Goal: Entertainment & Leisure: Consume media (video, audio)

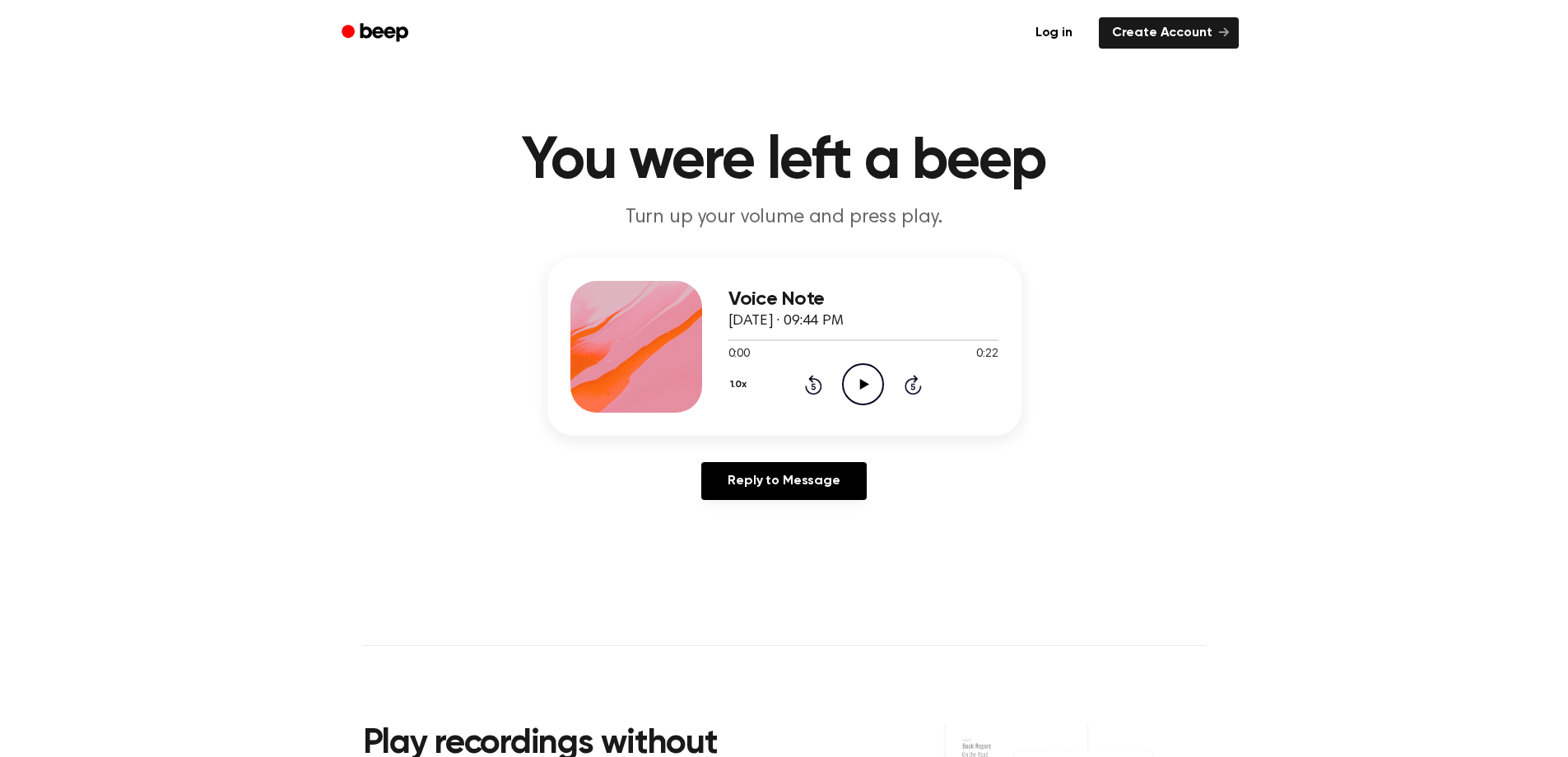
click at [880, 381] on icon "Play Audio" at bounding box center [863, 384] width 42 height 42
click at [872, 381] on icon "Play Audio" at bounding box center [863, 384] width 42 height 42
click at [869, 380] on icon "Pause Audio" at bounding box center [863, 384] width 42 height 42
click at [869, 380] on icon "Play Audio" at bounding box center [863, 384] width 42 height 42
click at [869, 380] on icon "Pause Audio" at bounding box center [863, 384] width 42 height 42
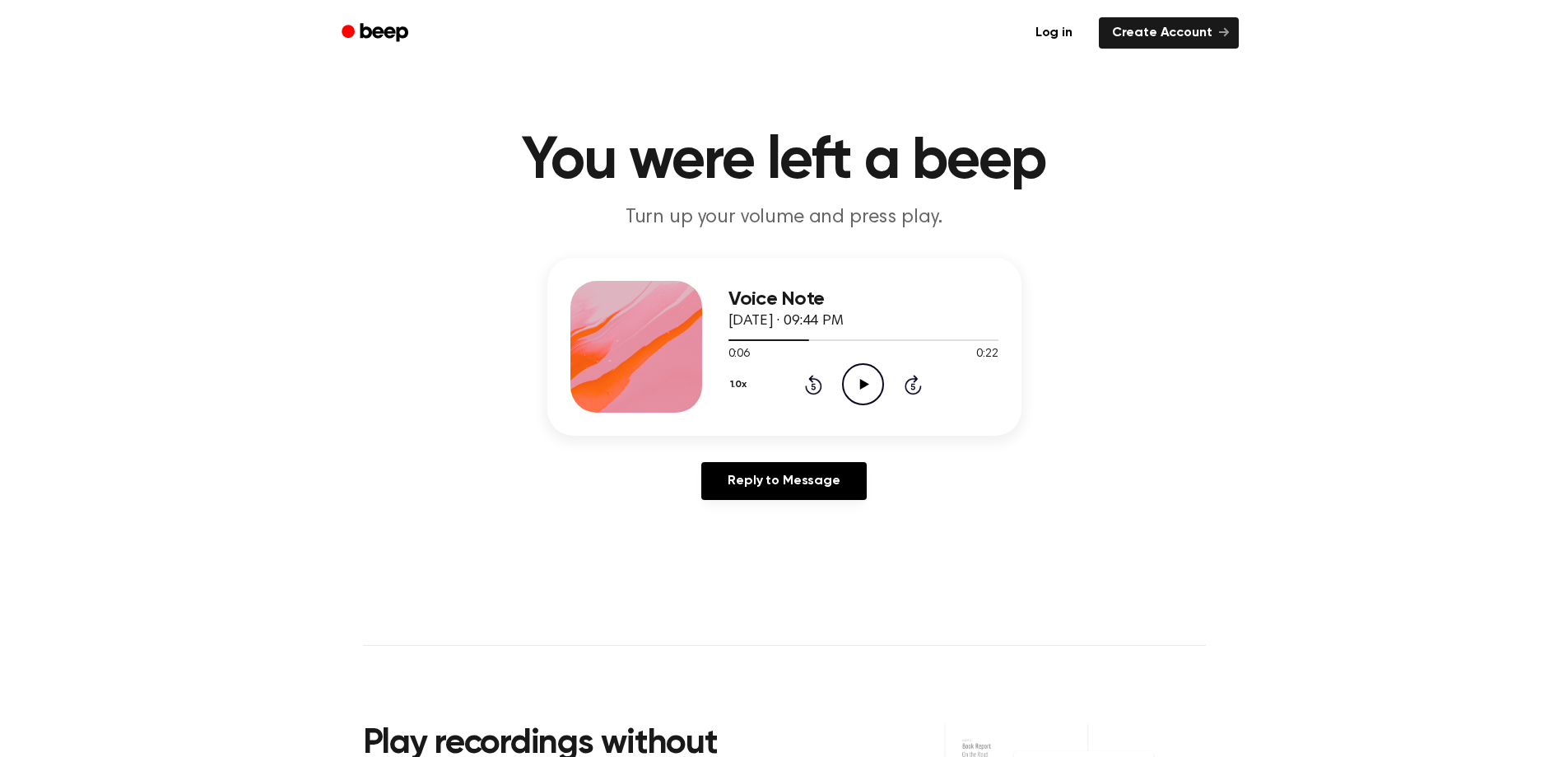
click at [869, 380] on icon "Play Audio" at bounding box center [863, 384] width 42 height 42
click at [869, 380] on icon "Pause Audio" at bounding box center [863, 384] width 42 height 42
click at [869, 380] on icon "Play Audio" at bounding box center [863, 384] width 42 height 42
click at [869, 380] on icon "Pause Audio" at bounding box center [863, 384] width 42 height 42
click at [869, 380] on icon "Play Audio" at bounding box center [863, 384] width 42 height 42
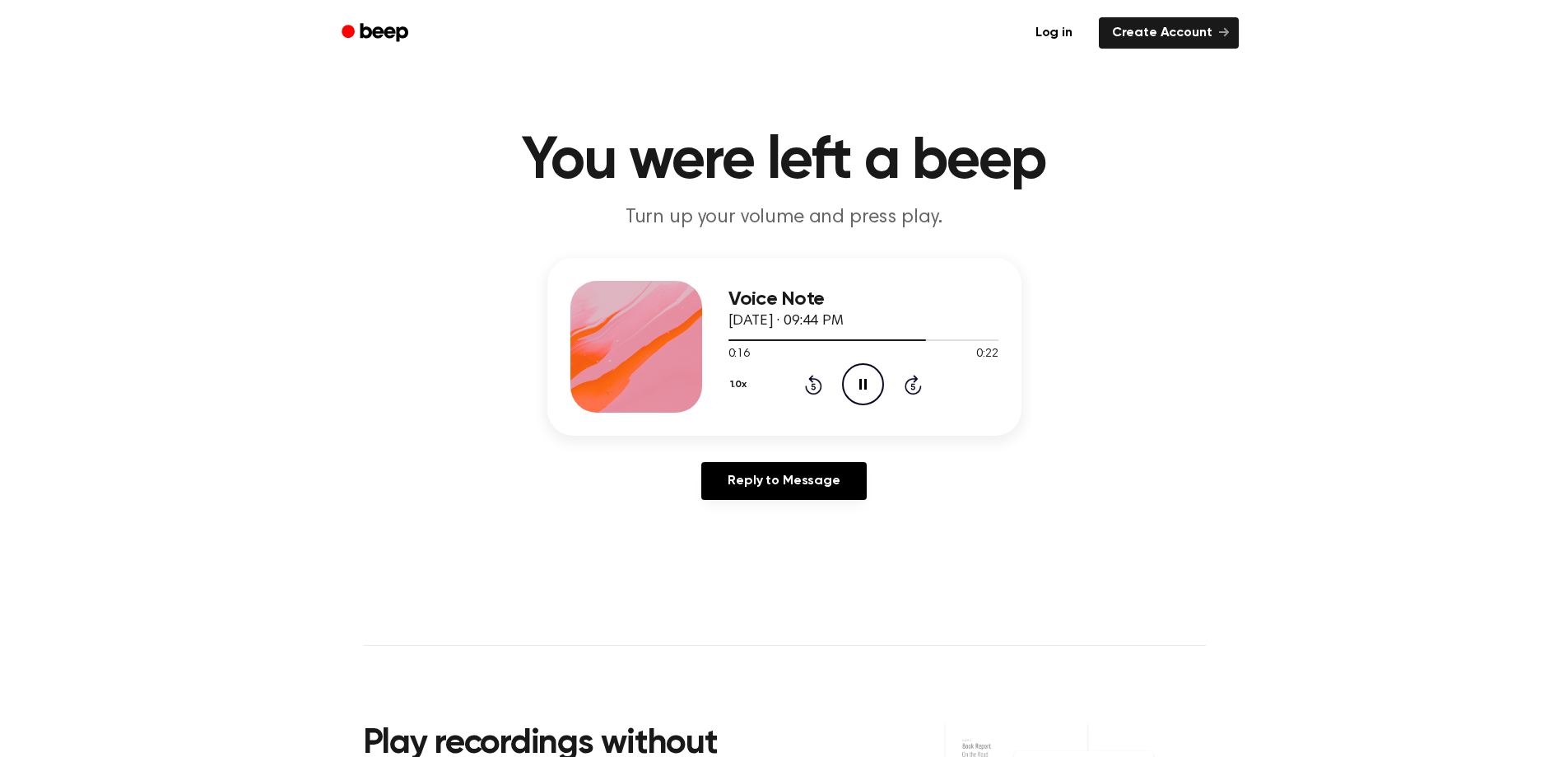
click at [863, 387] on icon "Pause Audio" at bounding box center [863, 384] width 42 height 42
click at [863, 384] on icon at bounding box center [864, 383] width 9 height 11
click at [863, 384] on icon "Pause Audio" at bounding box center [863, 384] width 42 height 42
click at [863, 384] on icon at bounding box center [864, 383] width 9 height 11
